Goal: Contribute content: Contribute content

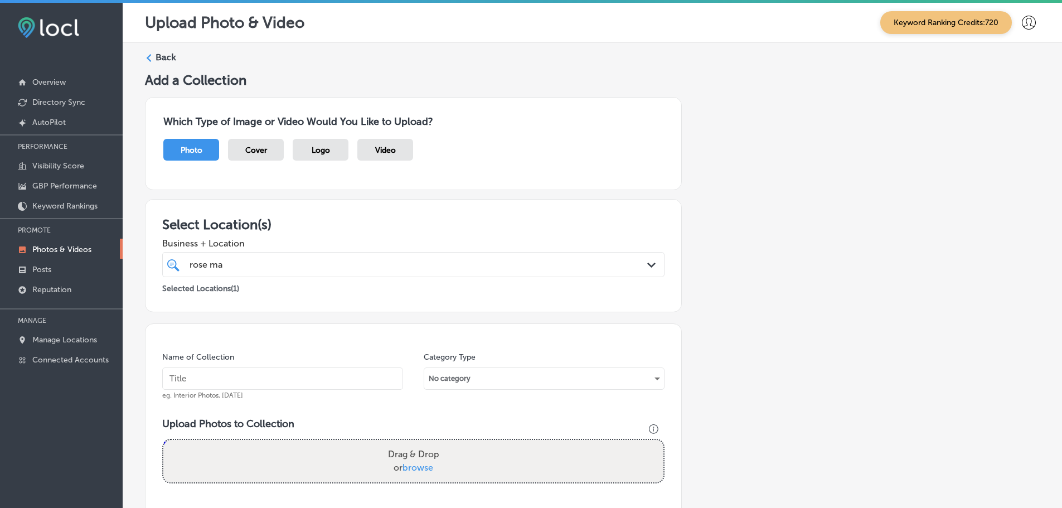
click at [647, 262] on div "Path Created with Sketch." at bounding box center [653, 265] width 12 height 12
click at [498, 293] on span "Clear All" at bounding box center [504, 290] width 34 height 11
drag, startPoint x: 222, startPoint y: 265, endPoint x: 194, endPoint y: 266, distance: 27.9
click at [194, 266] on input "rose ma" at bounding box center [206, 264] width 34 height 11
type input "r"
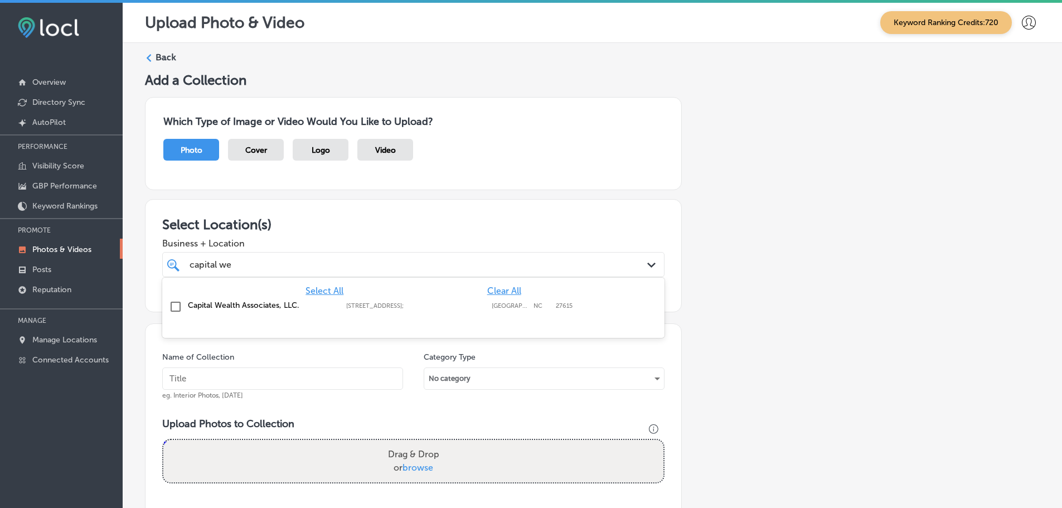
click at [228, 308] on label "Capital Wealth Associates, LLC." at bounding box center [261, 304] width 147 height 9
type input "capital we"
click at [369, 213] on div "Select Location(s) Business + Location option [STREET_ADDRESS]. [STREET_ADDRESS…" at bounding box center [413, 255] width 537 height 113
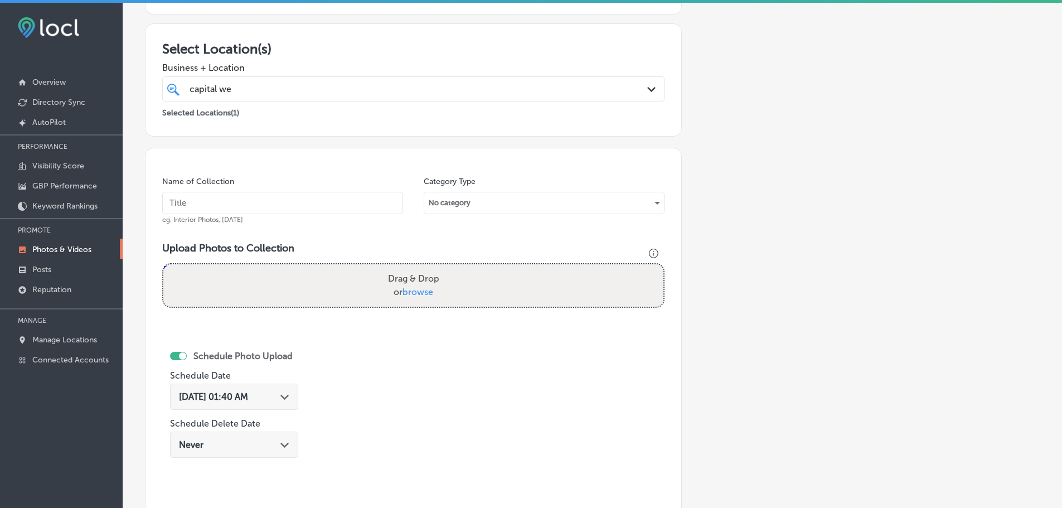
scroll to position [167, 0]
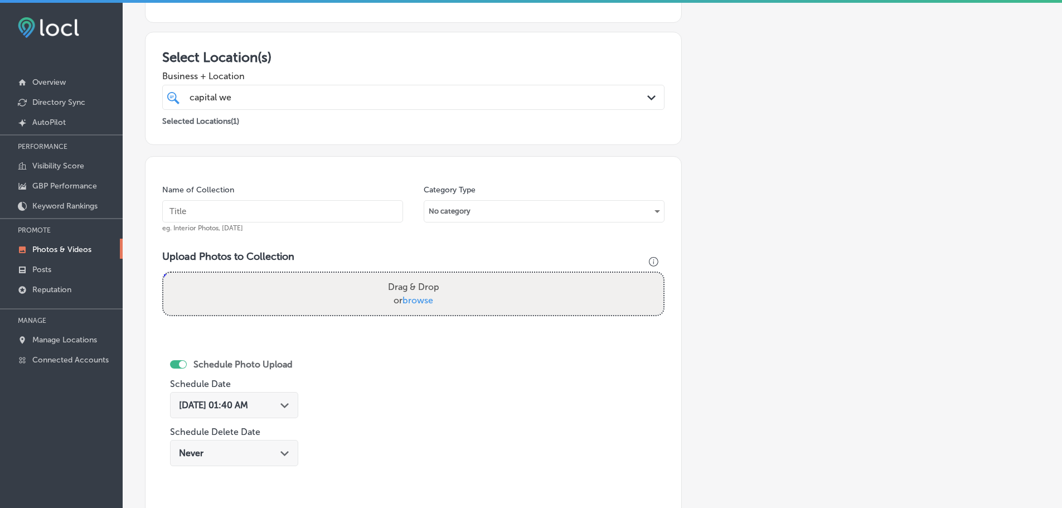
click at [407, 300] on span "browse" at bounding box center [417, 300] width 31 height 11
click at [407, 276] on input "Drag & Drop or browse" at bounding box center [413, 274] width 500 height 3
type input "C:\fakepath\Capital Wealth Associates, LLC-6.png"
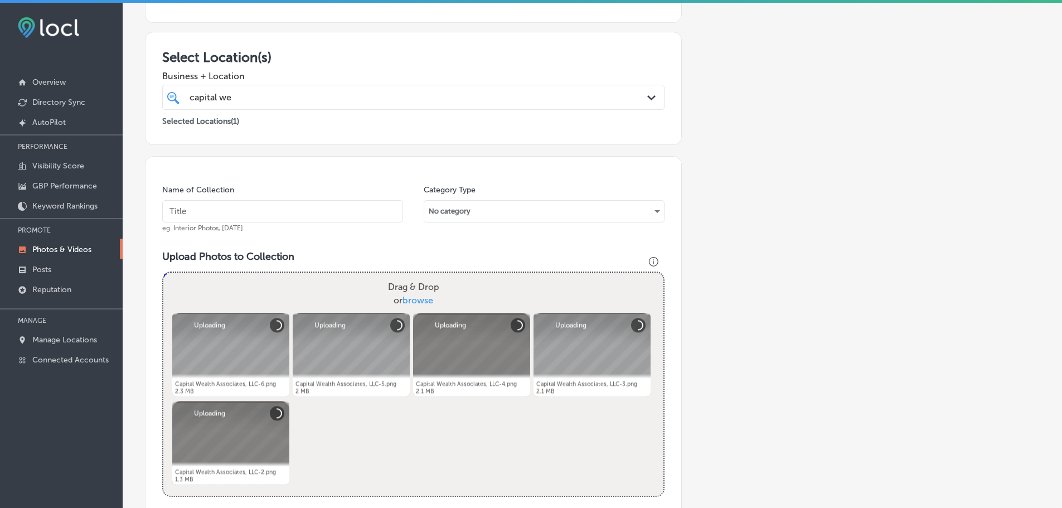
click at [283, 207] on input "text" at bounding box center [282, 211] width 241 height 22
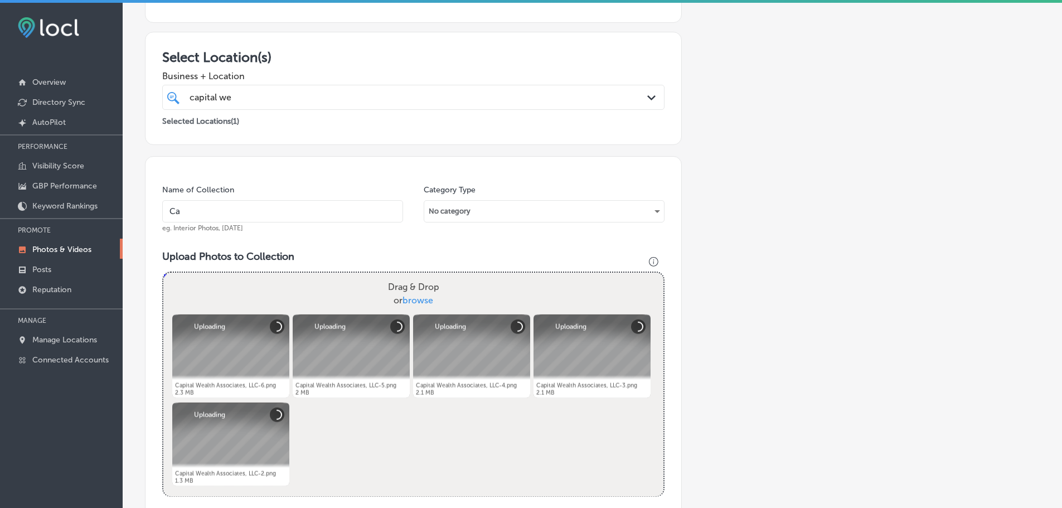
type input "Capital Wealth Associates, LLC."
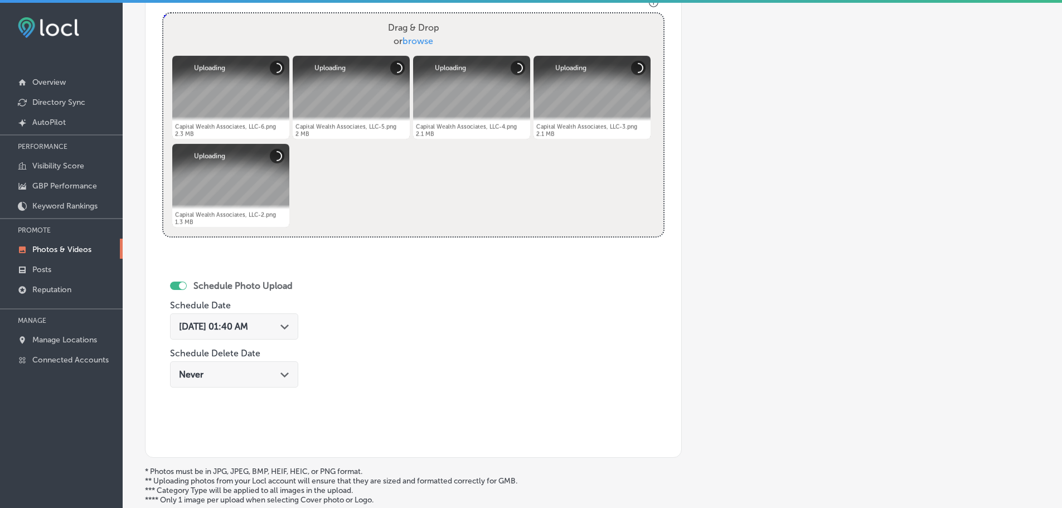
scroll to position [446, 0]
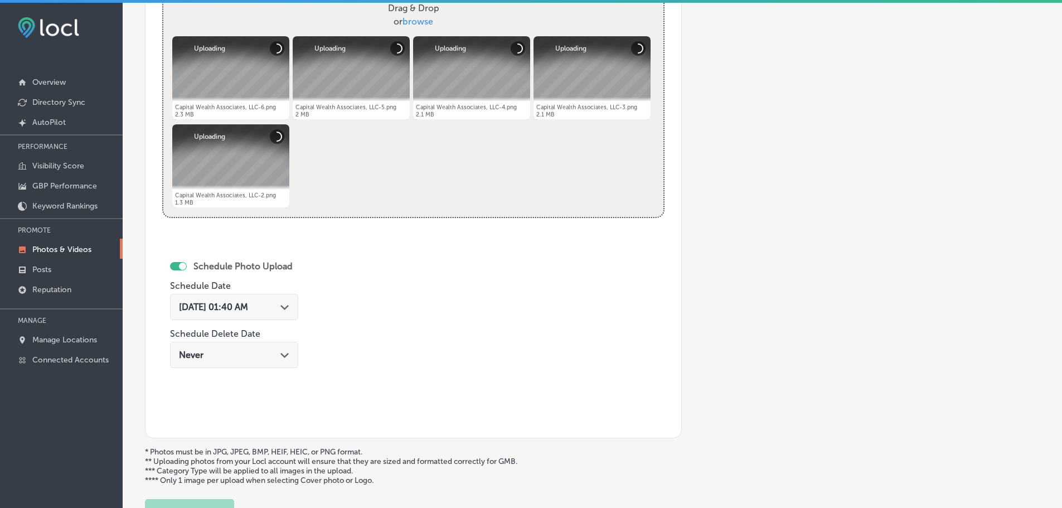
click at [288, 308] on polygon at bounding box center [284, 307] width 8 height 5
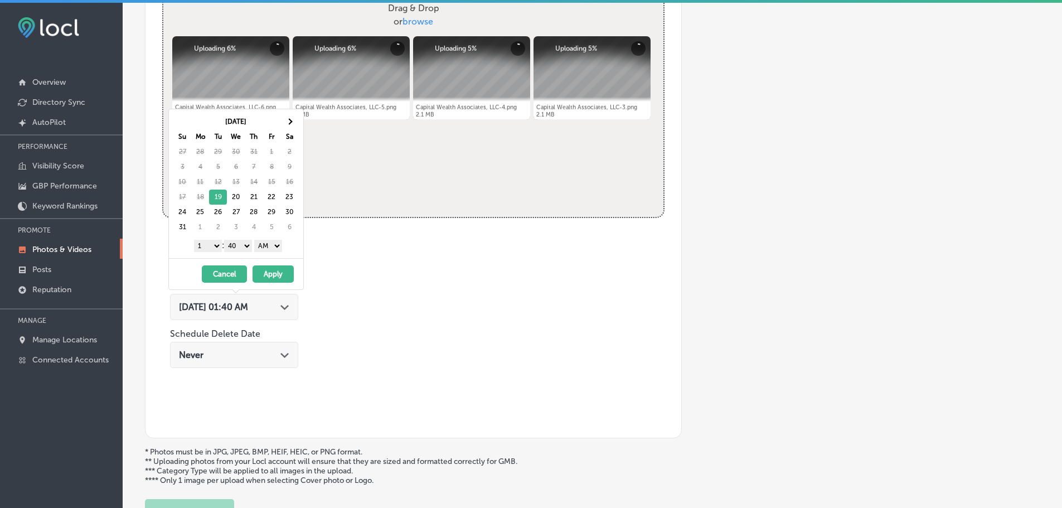
click at [212, 247] on select "1 2 3 4 5 6 7 8 9 10 11 12" at bounding box center [208, 246] width 28 height 12
click at [240, 247] on select "00 10 20 30 40 50" at bounding box center [238, 246] width 28 height 12
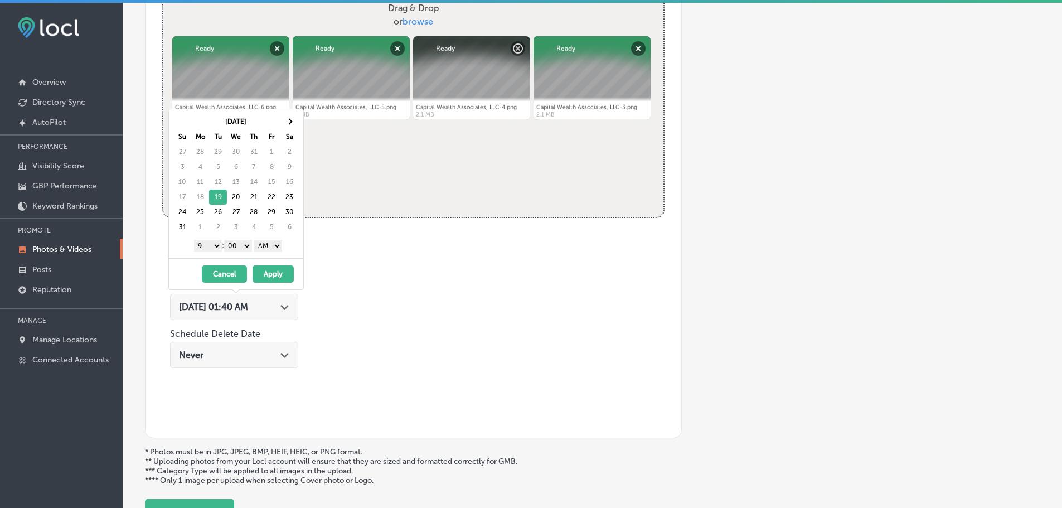
click at [276, 242] on select "AM PM" at bounding box center [268, 246] width 28 height 12
click at [276, 270] on button "Apply" at bounding box center [272, 273] width 41 height 17
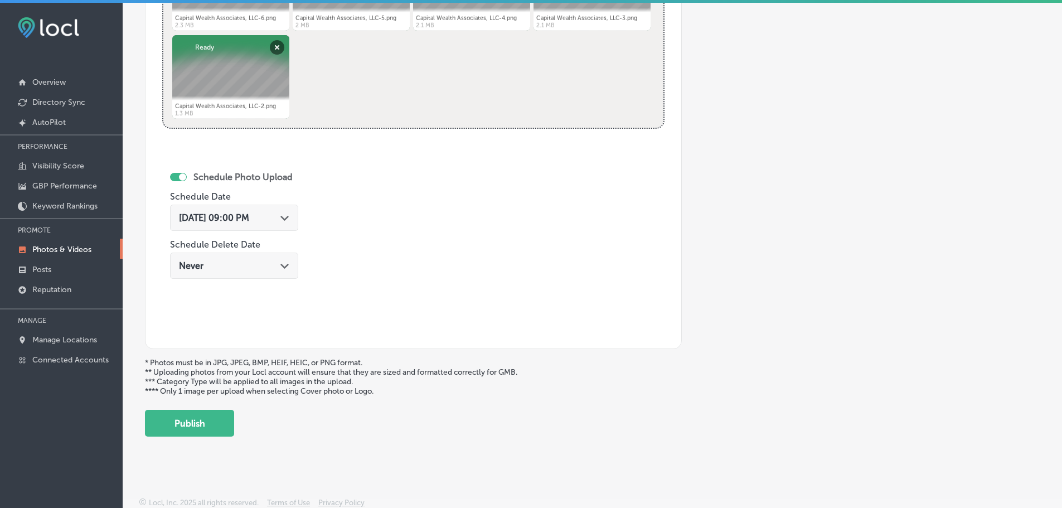
scroll to position [537, 0]
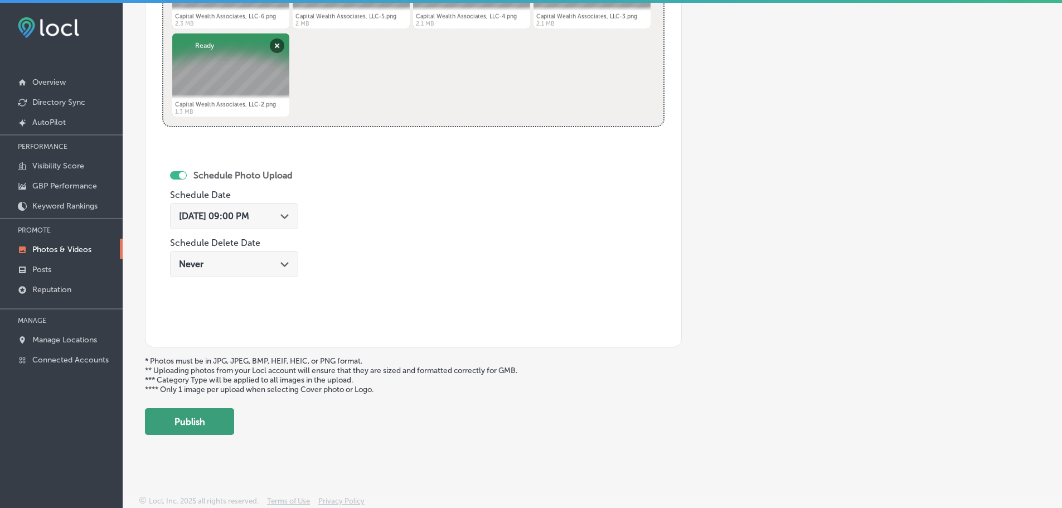
click at [211, 417] on button "Publish" at bounding box center [189, 421] width 89 height 27
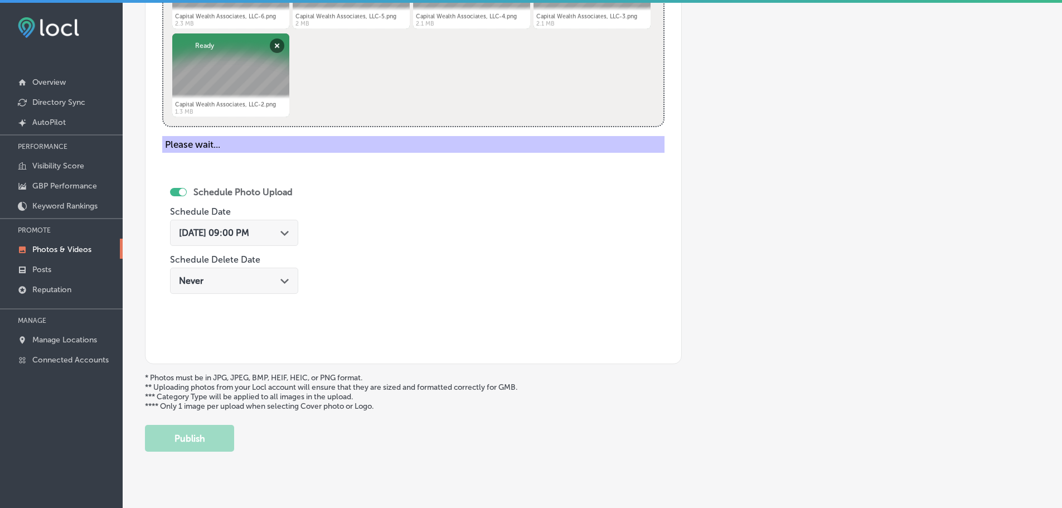
scroll to position [356, 0]
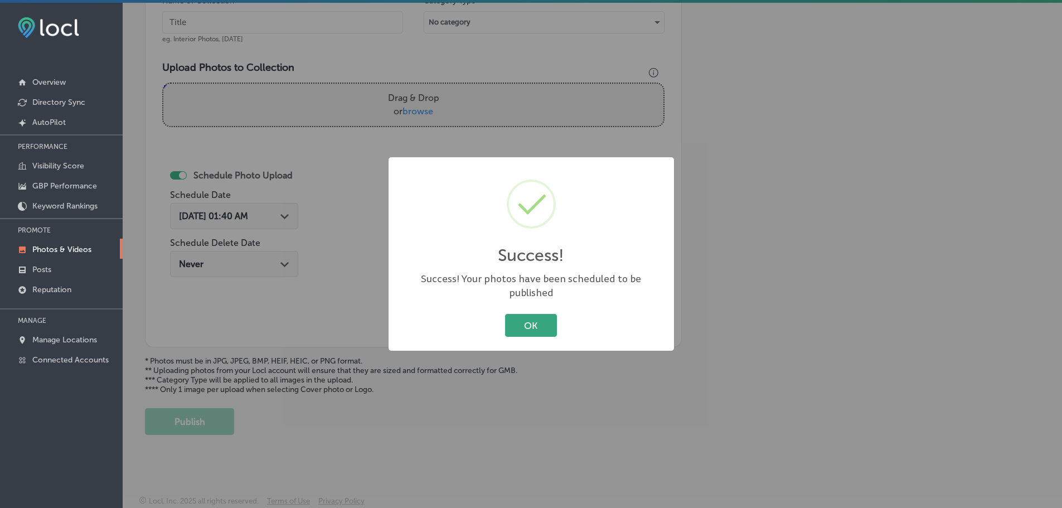
click at [510, 321] on button "OK" at bounding box center [531, 325] width 52 height 23
